Goal: Task Accomplishment & Management: Manage account settings

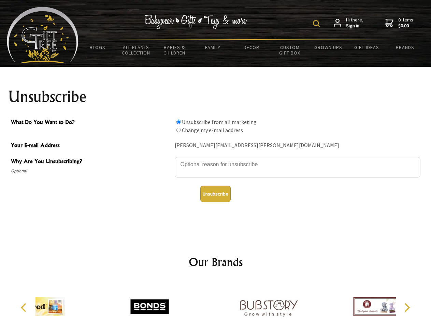
click at [317, 24] on img at bounding box center [316, 23] width 7 height 7
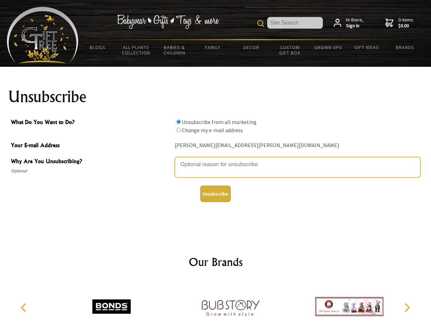
click at [215, 160] on textarea "Why Are You Unsubscribing?" at bounding box center [298, 167] width 246 height 20
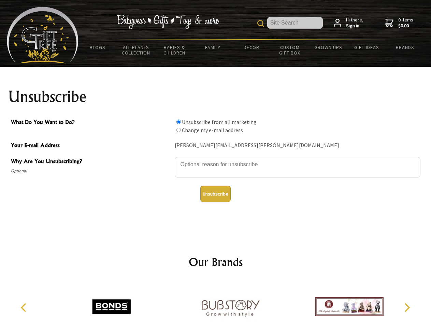
click at [178, 122] on input "What Do You Want to Do?" at bounding box center [178, 122] width 4 height 4
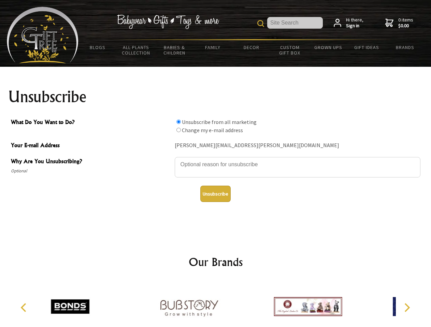
click at [178, 130] on input "What Do You Want to Do?" at bounding box center [178, 130] width 4 height 4
radio input "true"
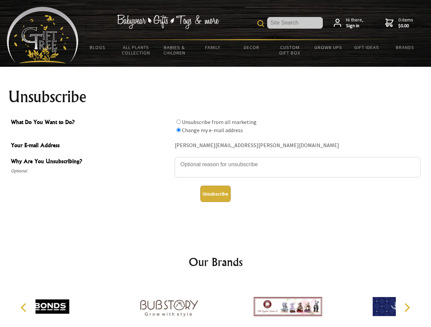
click at [215, 194] on button "Unsubscribe" at bounding box center [215, 194] width 30 height 16
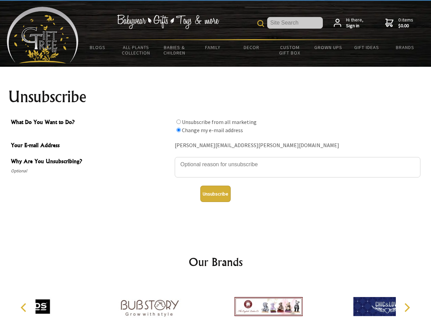
click at [215, 304] on div at bounding box center [268, 307] width 119 height 53
click at [25, 308] on icon "Previous" at bounding box center [24, 307] width 9 height 9
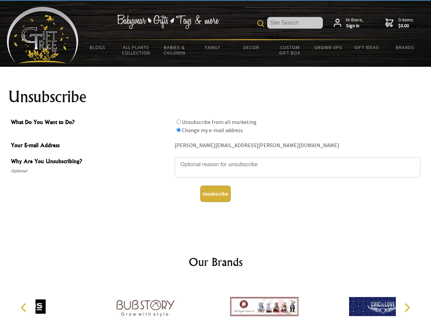
click at [406, 308] on icon "Next" at bounding box center [406, 307] width 9 height 9
